Goal: Find contact information: Find contact information

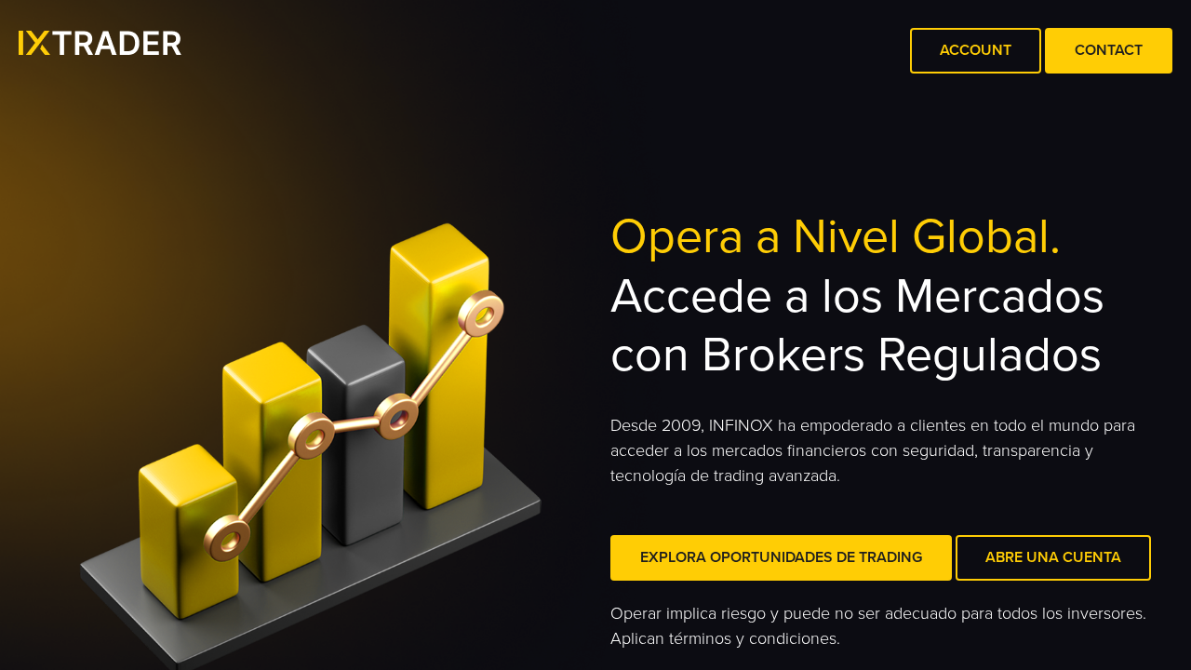
click at [1110, 51] on span at bounding box center [1110, 51] width 0 height 0
click at [1186, 15] on div "Account Contact" at bounding box center [595, 40] width 1191 height 80
click at [0, 0] on div "Account Contact" at bounding box center [595, 40] width 1191 height 80
click at [1191, 0] on div "Account Contact" at bounding box center [595, 40] width 1191 height 80
